Goal: Check status: Check status

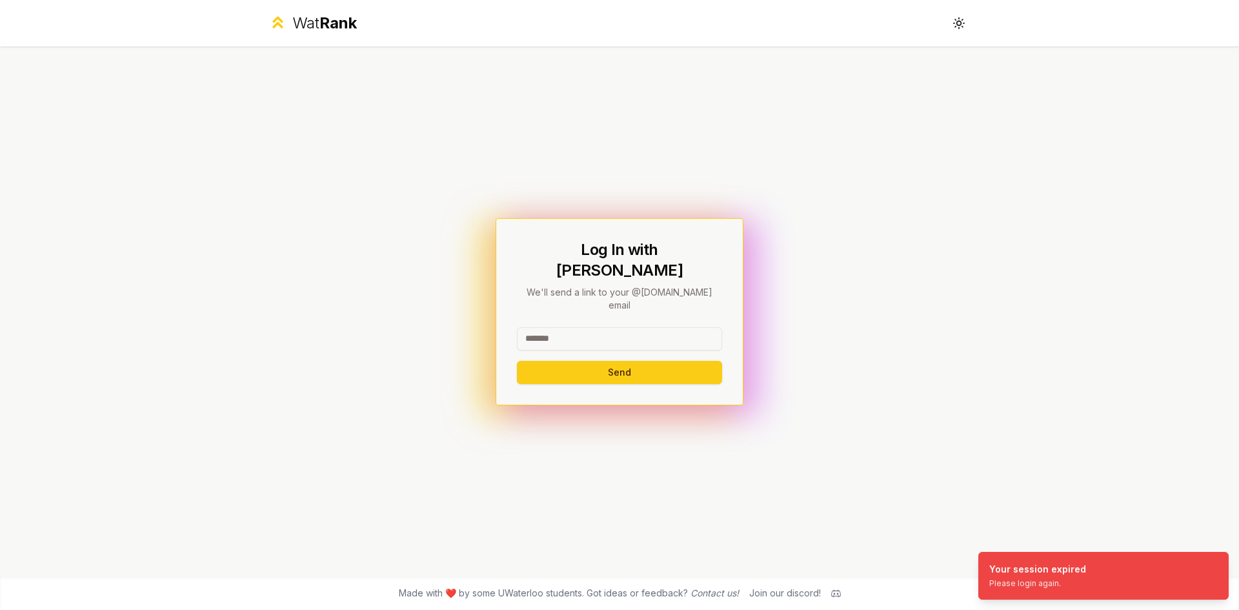
click at [682, 327] on input at bounding box center [619, 338] width 205 height 23
type input "********"
click at [535, 361] on button "Send" at bounding box center [619, 372] width 205 height 23
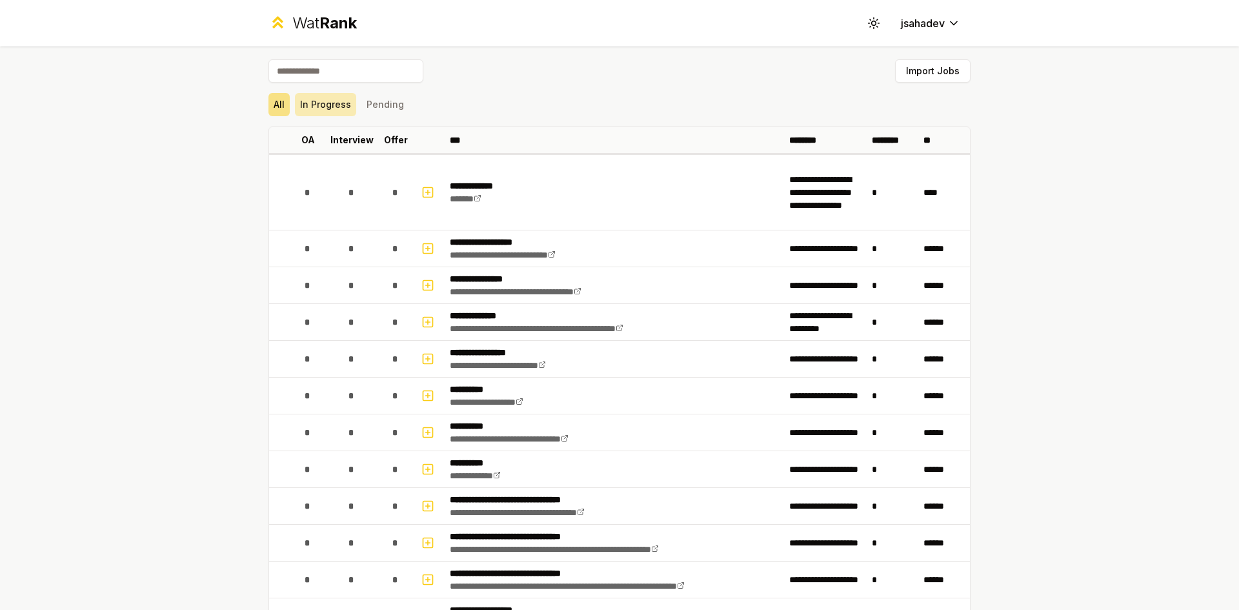
click at [317, 108] on button "In Progress" at bounding box center [325, 104] width 61 height 23
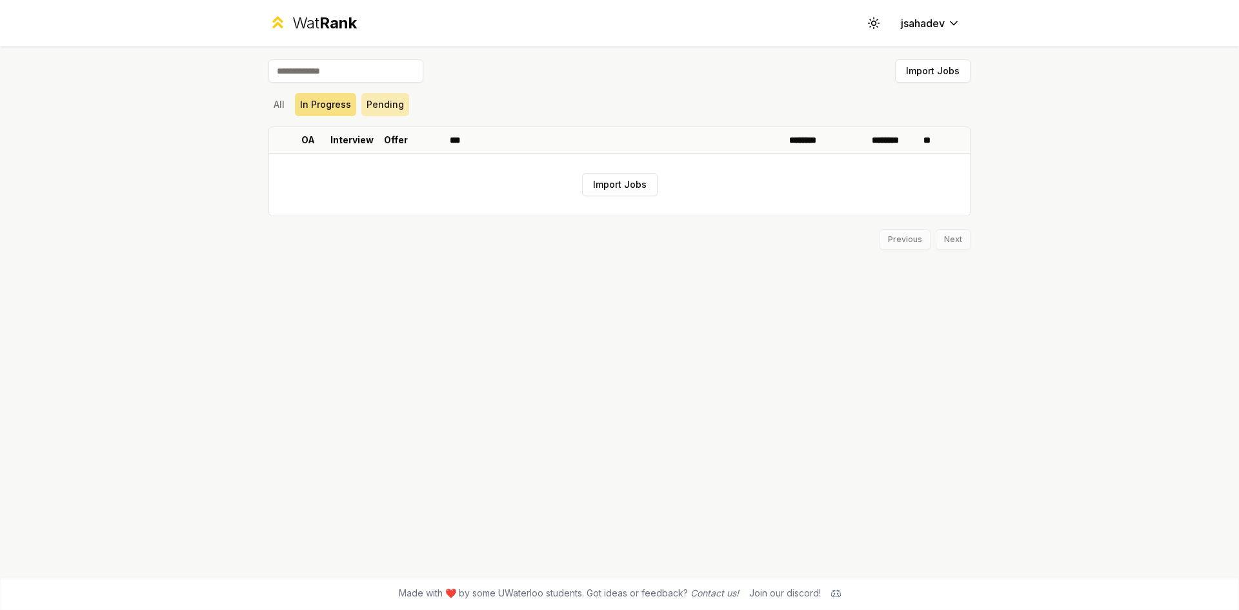
click at [368, 101] on button "Pending" at bounding box center [385, 104] width 48 height 23
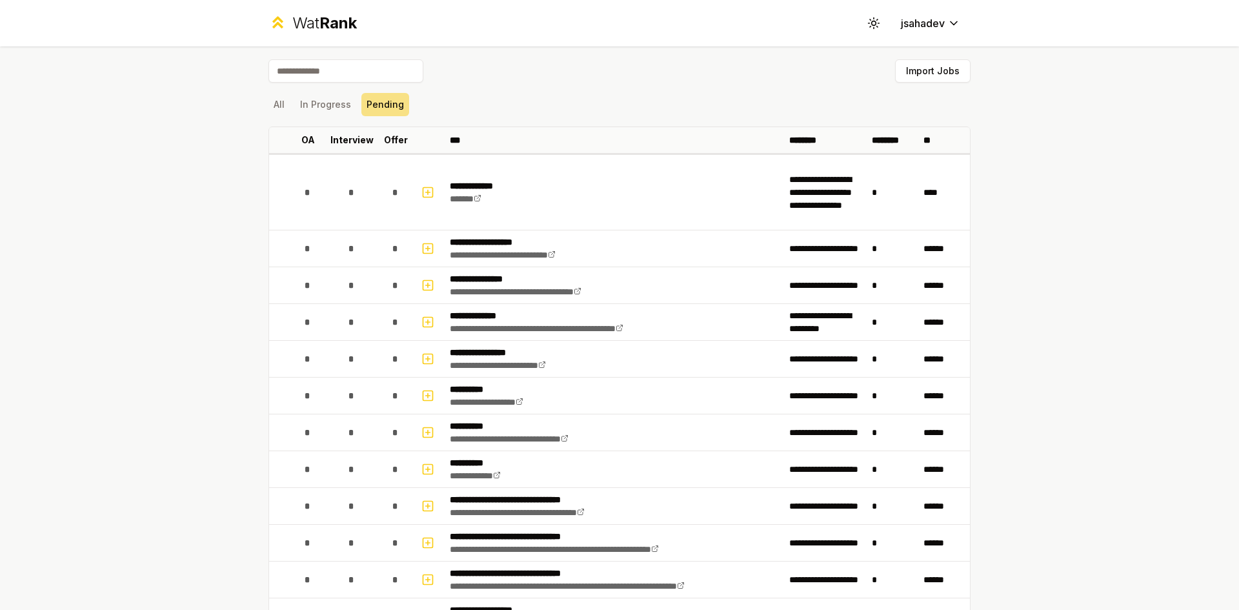
click at [288, 101] on div "All In Progress Pending" at bounding box center [619, 104] width 702 height 23
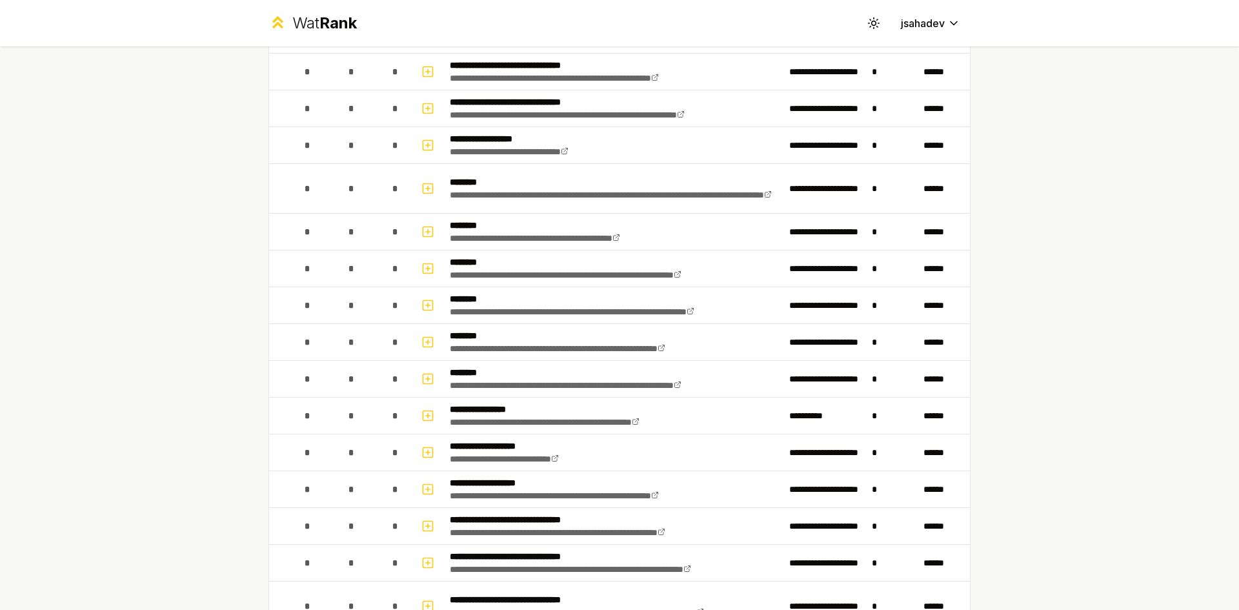
scroll to position [435, 0]
